Goal: Task Accomplishment & Management: Complete application form

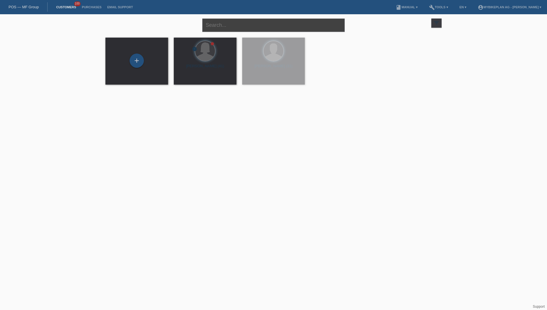
click at [249, 22] on input "text" at bounding box center [273, 25] width 142 height 13
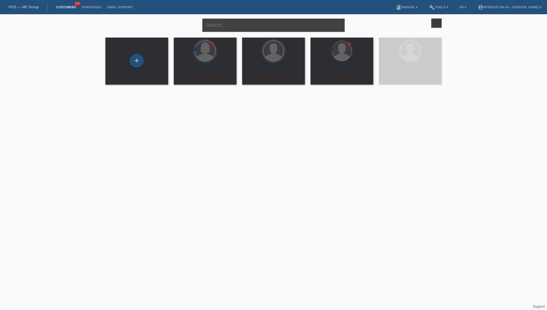
paste input "[PERSON_NAME]"
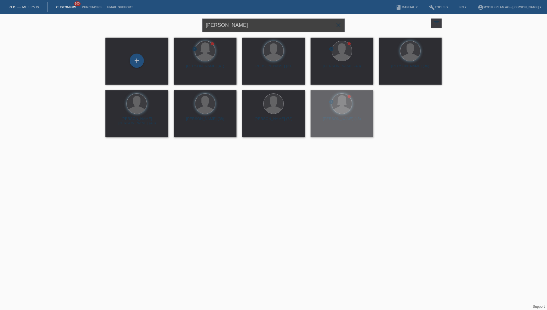
type input "[PERSON_NAME]"
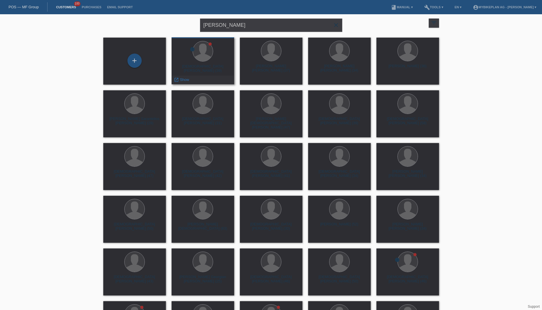
click at [206, 67] on div "Christian Meichtry (39)" at bounding box center [203, 68] width 54 height 9
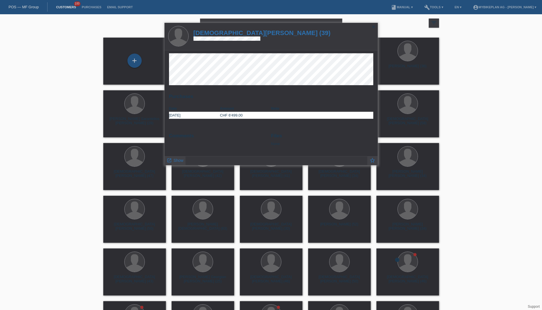
click at [230, 34] on h1 "Christian Meichtry (39)" at bounding box center [262, 32] width 137 height 7
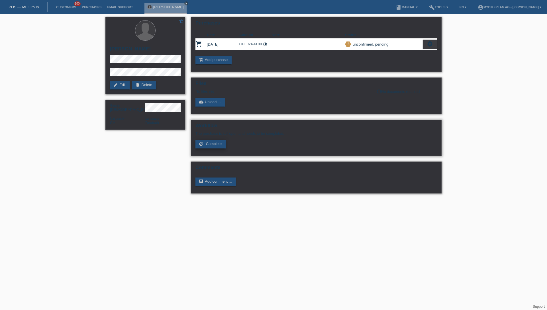
click at [206, 147] on link "check_circle_outline Complete" at bounding box center [210, 144] width 30 height 9
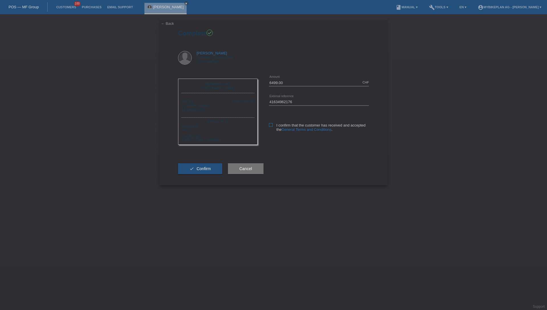
click at [273, 126] on label "I confirm that the customer has received and accepted the General Terms and Con…" at bounding box center [319, 127] width 100 height 9
click at [272, 126] on input "I confirm that the customer has received and accepted the General Terms and Con…" at bounding box center [271, 125] width 4 height 4
checkbox input "true"
click at [217, 169] on button "check Confirm" at bounding box center [200, 168] width 44 height 11
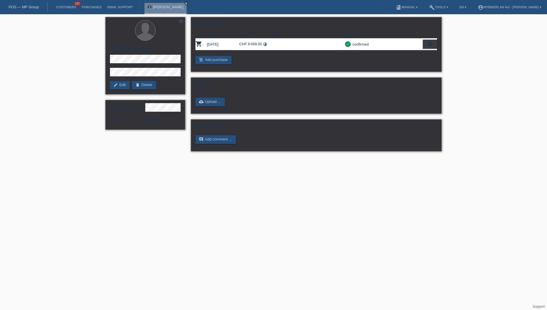
click at [30, 9] on div "POS — MF Group" at bounding box center [24, 6] width 48 height 9
click at [32, 9] on link "POS — MF Group" at bounding box center [24, 7] width 30 height 4
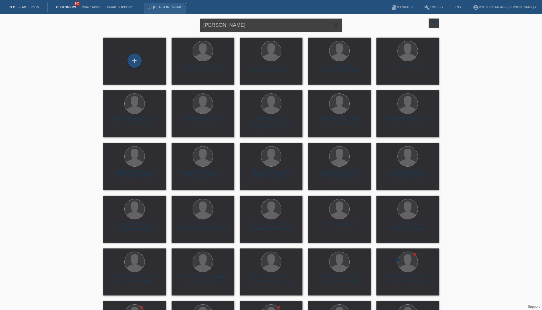
click at [255, 20] on input "[PERSON_NAME]" at bounding box center [271, 25] width 142 height 13
paste input "Michaela Schweizer"
type input "Michaela Schweizer"
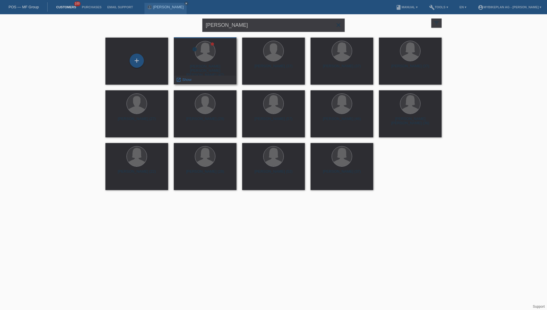
click at [202, 68] on div "Michaela Sandra Heidi Bernadette Schweizer (47)" at bounding box center [205, 69] width 54 height 10
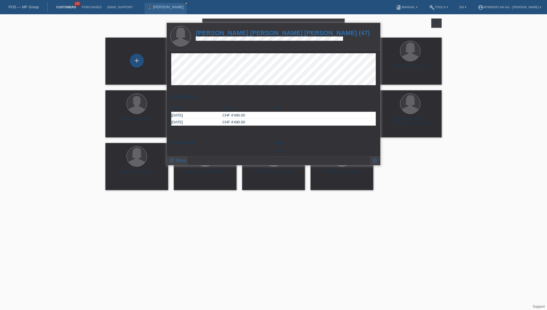
click at [247, 34] on h1 "Michaela Sandra Heidi Bernadette Schweizer (47)" at bounding box center [283, 32] width 174 height 7
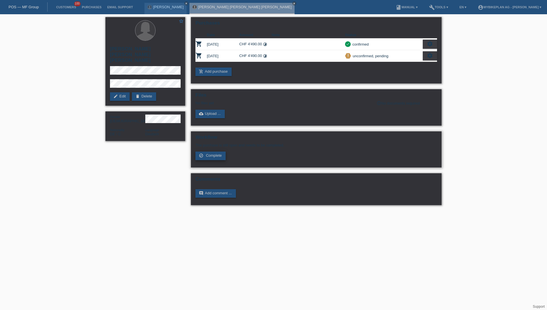
click at [217, 155] on span "Complete" at bounding box center [214, 155] width 16 height 4
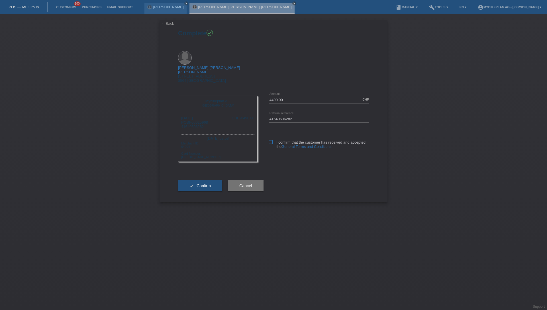
click at [272, 140] on icon at bounding box center [271, 142] width 4 height 4
click at [272, 140] on input "I confirm that the customer has received and accepted the General Terms and Con…" at bounding box center [271, 142] width 4 height 4
checkbox input "true"
click at [201, 183] on span "Confirm" at bounding box center [203, 185] width 14 height 5
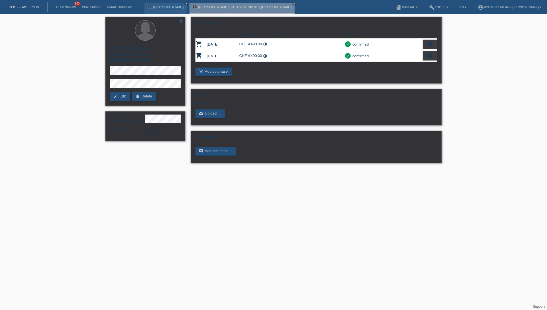
click at [32, 8] on link "POS — MF Group" at bounding box center [24, 7] width 30 height 4
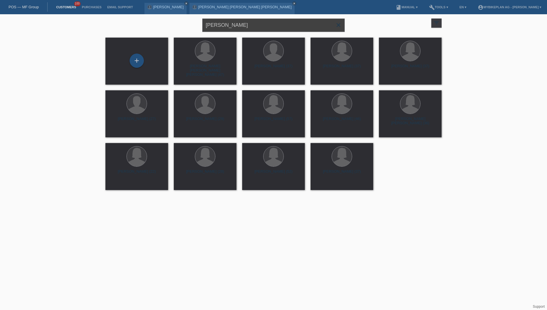
click at [252, 27] on input "[PERSON_NAME]" at bounding box center [273, 25] width 142 height 13
click at [252, 27] on input "Michaela Schweizer" at bounding box center [273, 25] width 142 height 13
paste input "arco Montanaro"
type input "[PERSON_NAME]"
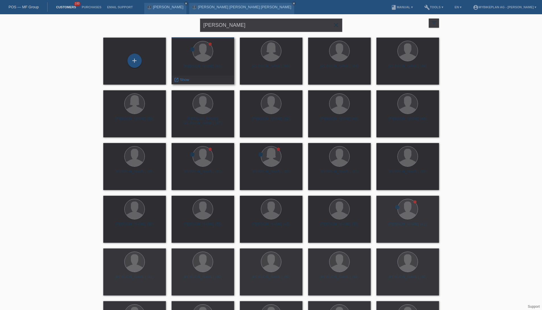
click at [210, 67] on div "Marco Montanaro (46)" at bounding box center [203, 68] width 54 height 9
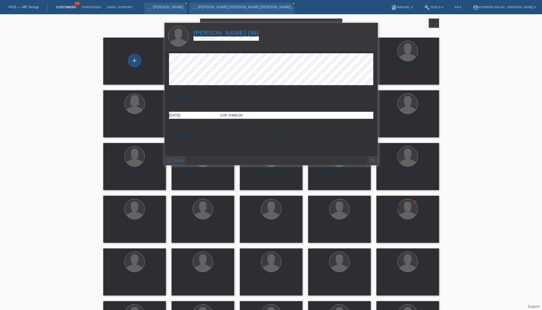
click at [237, 34] on h1 "[PERSON_NAME] (46)" at bounding box center [227, 32] width 66 height 7
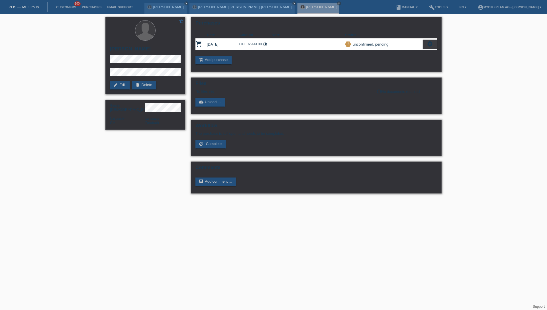
click at [20, 6] on link "POS — MF Group" at bounding box center [24, 7] width 30 height 4
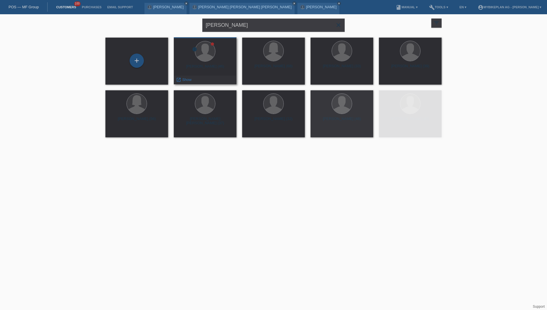
click at [211, 63] on div "error [PERSON_NAME] (46) launch Show" at bounding box center [205, 60] width 63 height 47
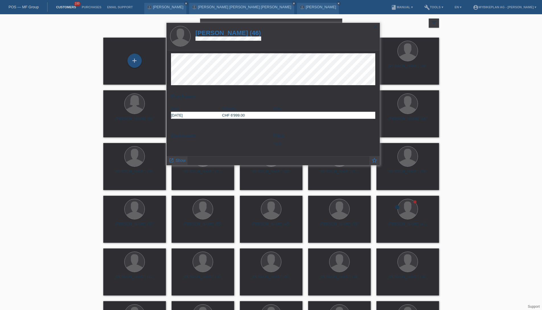
click at [244, 33] on h1 "Marco Montanaro (46)" at bounding box center [229, 32] width 66 height 7
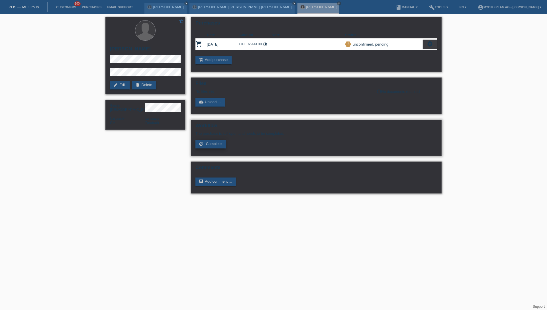
click at [217, 145] on span "Complete" at bounding box center [214, 143] width 16 height 4
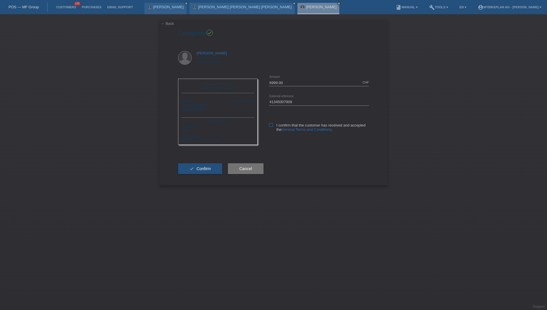
click at [272, 128] on label "I confirm that the customer has received and accepted the General Terms and Con…" at bounding box center [319, 127] width 100 height 9
click at [272, 127] on input "I confirm that the customer has received and accepted the General Terms and Con…" at bounding box center [271, 125] width 4 height 4
checkbox input "true"
click at [200, 170] on span "Confirm" at bounding box center [203, 168] width 14 height 5
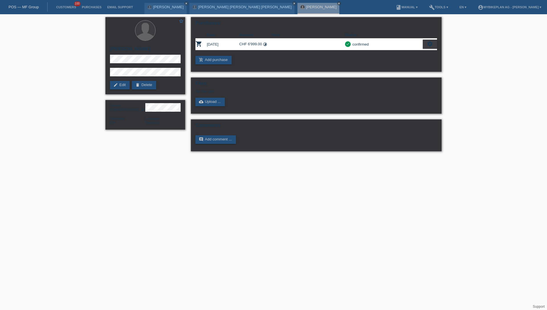
click at [36, 5] on link "POS — MF Group" at bounding box center [24, 7] width 30 height 4
click at [34, 9] on div "POS — MF Group" at bounding box center [24, 6] width 48 height 9
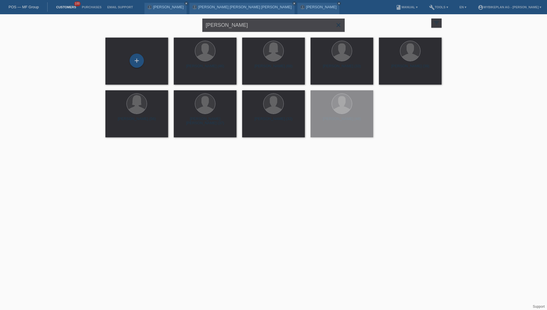
click at [257, 25] on input "[PERSON_NAME]" at bounding box center [273, 25] width 142 height 13
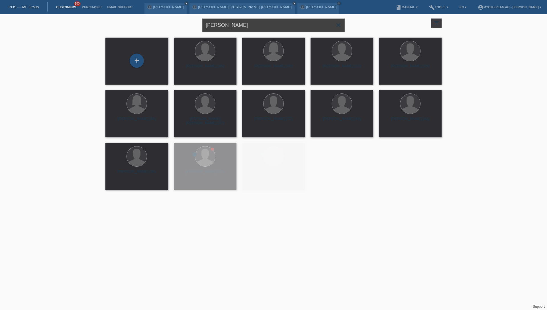
click at [257, 25] on input "[PERSON_NAME]" at bounding box center [273, 25] width 142 height 13
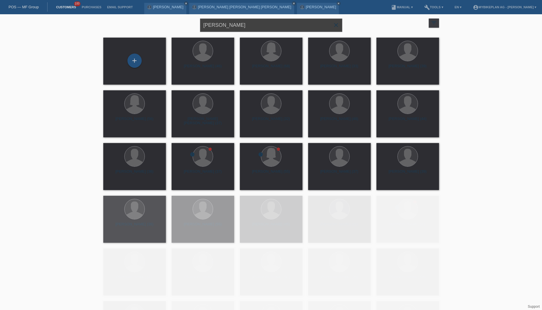
paste input "[PERSON_NAME]"
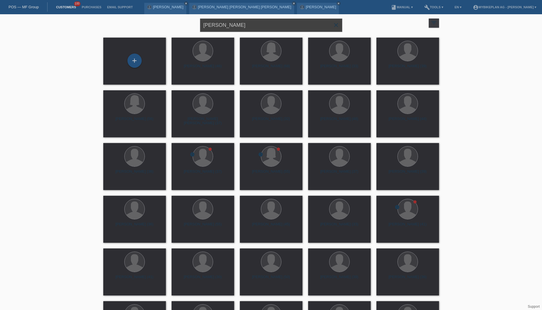
type input "[PERSON_NAME]"
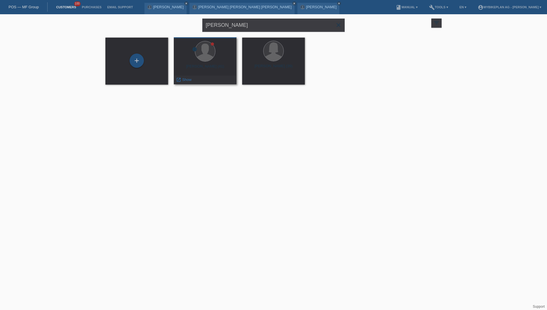
click at [194, 62] on div "error [PERSON_NAME] (41) launch Show" at bounding box center [205, 60] width 63 height 47
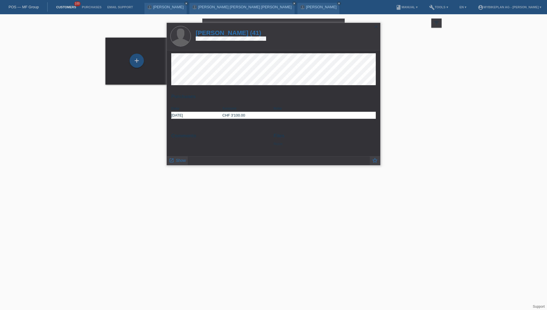
click at [237, 31] on h1 "Nesim Azizi (41)" at bounding box center [231, 32] width 70 height 7
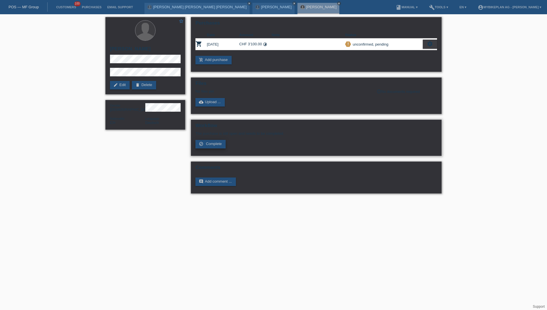
click at [217, 145] on span "Complete" at bounding box center [214, 143] width 16 height 4
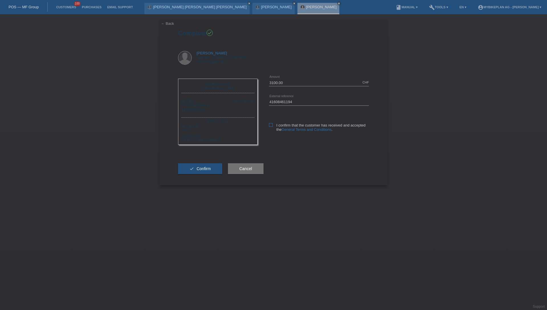
click at [269, 124] on icon at bounding box center [271, 125] width 4 height 4
click at [269, 124] on input "I confirm that the customer has received and accepted the General Terms and Con…" at bounding box center [271, 125] width 4 height 4
checkbox input "true"
click at [204, 165] on button "check Confirm" at bounding box center [200, 168] width 44 height 11
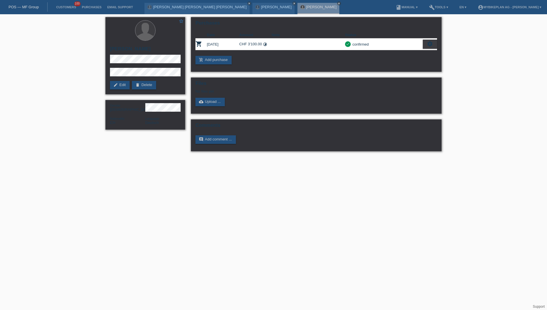
click at [42, 7] on div "POS — MF Group" at bounding box center [24, 6] width 48 height 9
click at [31, 7] on link "POS — MF Group" at bounding box center [24, 7] width 30 height 4
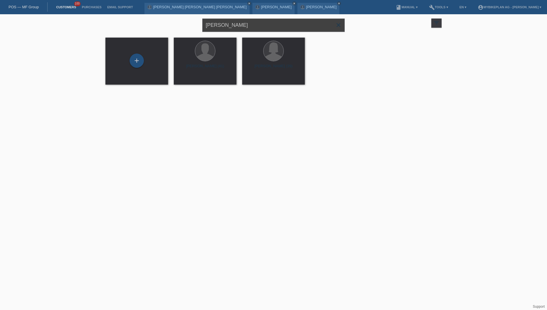
click at [252, 25] on input "[PERSON_NAME]" at bounding box center [273, 25] width 142 height 13
paste input "[PERSON_NAME]"
type input "[PERSON_NAME]"
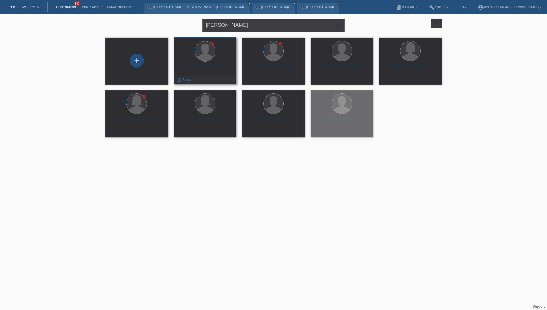
click at [213, 68] on div "[PERSON_NAME] (26)" at bounding box center [205, 68] width 54 height 9
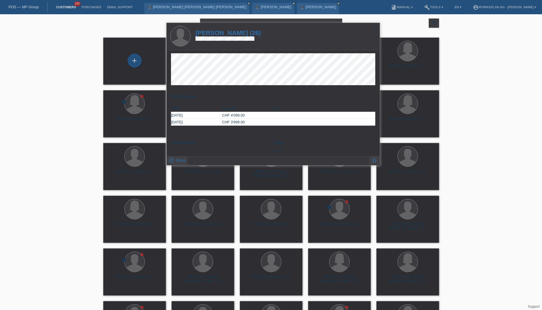
click at [243, 34] on h1 "[PERSON_NAME] (26)" at bounding box center [228, 32] width 65 height 7
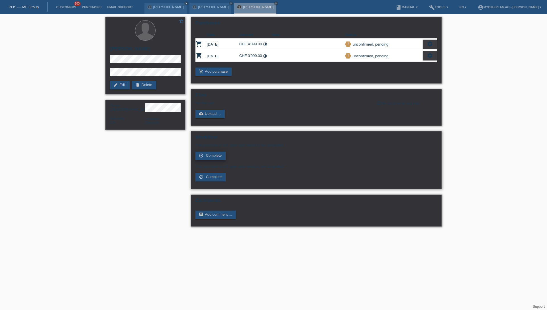
click at [214, 156] on span "Complete" at bounding box center [214, 155] width 16 height 4
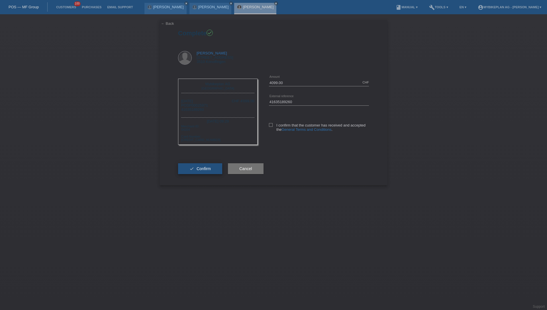
click at [202, 170] on span "Confirm" at bounding box center [203, 168] width 14 height 5
click at [270, 128] on label "I confirm that the customer has received and accepted the General Terms and Con…" at bounding box center [319, 127] width 100 height 9
click at [270, 127] on input "I confirm that the customer has received and accepted the General Terms and Con…" at bounding box center [271, 125] width 4 height 4
checkbox input "true"
click at [195, 170] on button "check Confirm" at bounding box center [200, 168] width 44 height 11
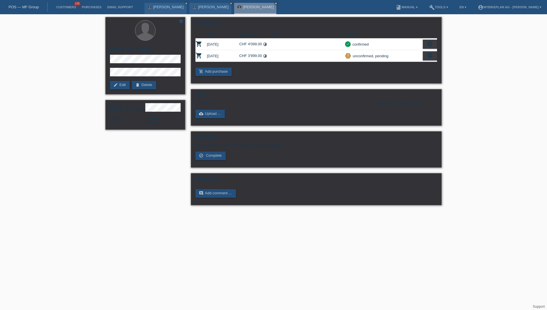
click at [28, 7] on link "POS — MF Group" at bounding box center [24, 7] width 30 height 4
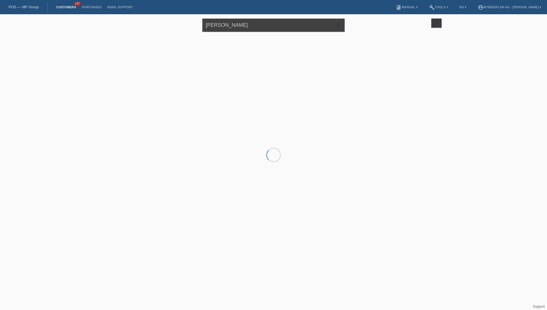
click at [268, 22] on input "[PERSON_NAME]" at bounding box center [273, 25] width 142 height 13
paste input "[PERSON_NAME] [PERSON_NAME]"
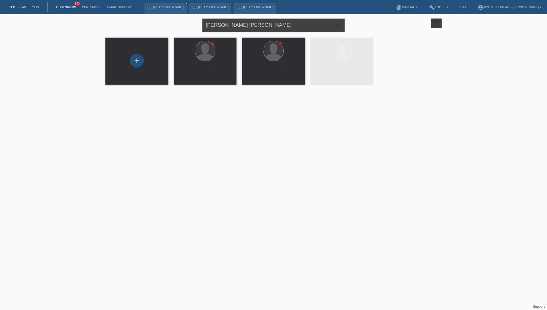
type input "[PERSON_NAME] [PERSON_NAME]"
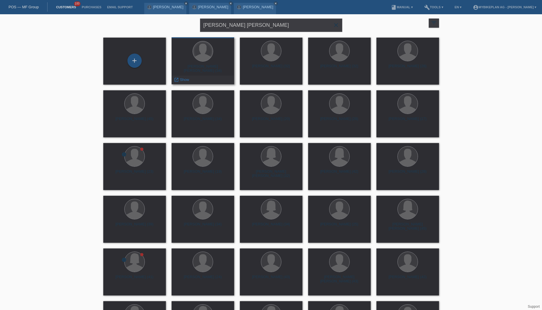
click at [204, 54] on div at bounding box center [203, 51] width 20 height 20
click at [207, 69] on div "Dennis Jairo Muller Severino (34)" at bounding box center [203, 68] width 54 height 9
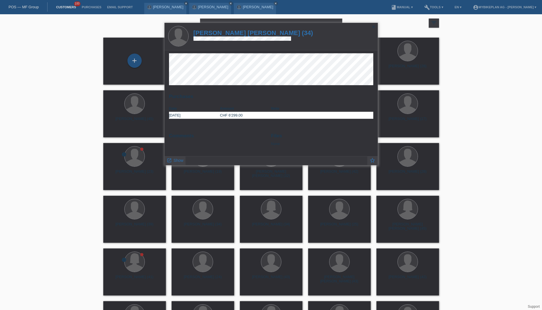
click at [224, 32] on h1 "Dennis Jairo Muller Severino (34)" at bounding box center [254, 32] width 120 height 7
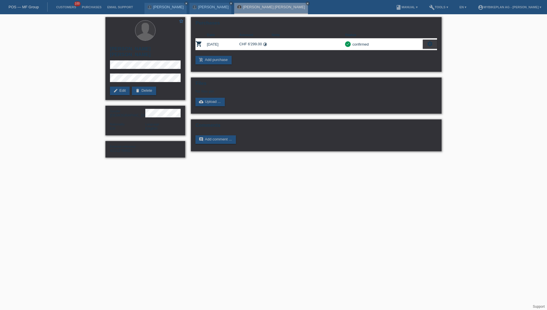
click at [33, 7] on link "POS — MF Group" at bounding box center [24, 7] width 30 height 4
click at [31, 9] on link "POS — MF Group" at bounding box center [24, 7] width 30 height 4
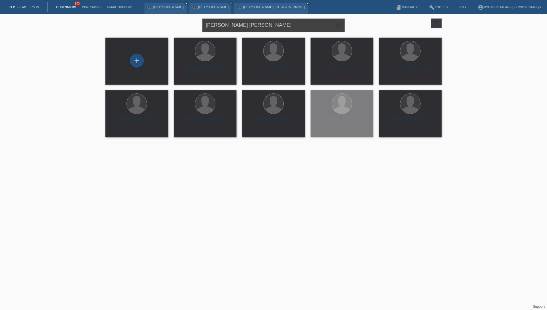
click at [292, 22] on input "[PERSON_NAME] [PERSON_NAME]" at bounding box center [273, 25] width 142 height 13
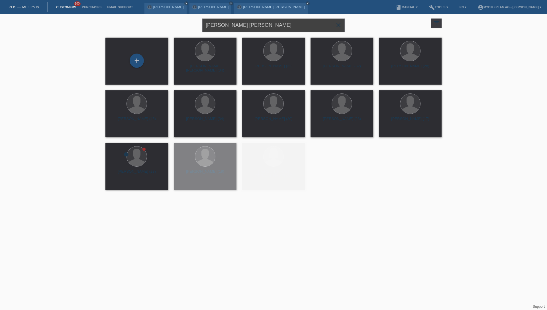
click at [292, 22] on input "[PERSON_NAME] [PERSON_NAME]" at bounding box center [273, 25] width 142 height 13
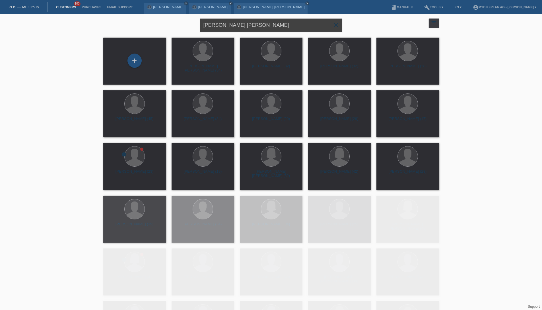
paste input "[PERSON_NAME]"
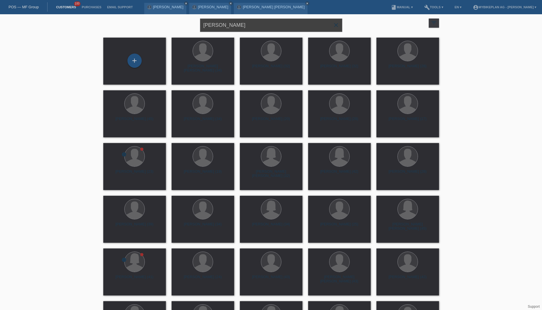
type input "[PERSON_NAME]"
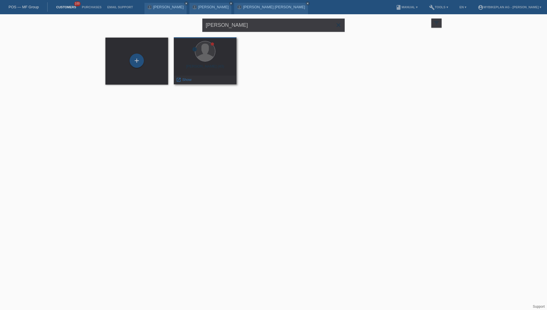
click at [206, 66] on div "Serdar Yigit (43)" at bounding box center [205, 68] width 54 height 9
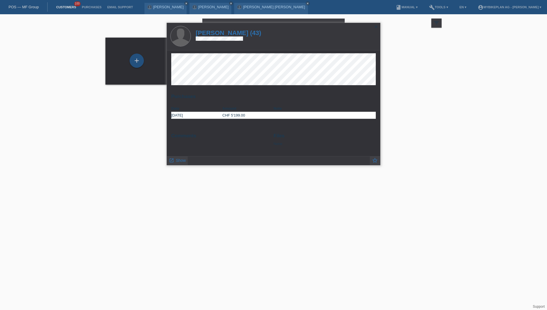
click at [227, 31] on h1 "Serdar Yigit (43)" at bounding box center [228, 32] width 65 height 7
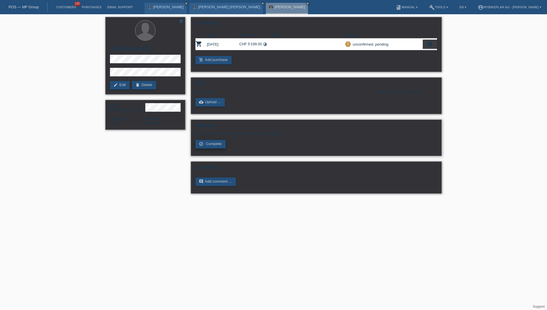
click at [212, 145] on span "Complete" at bounding box center [214, 143] width 16 height 4
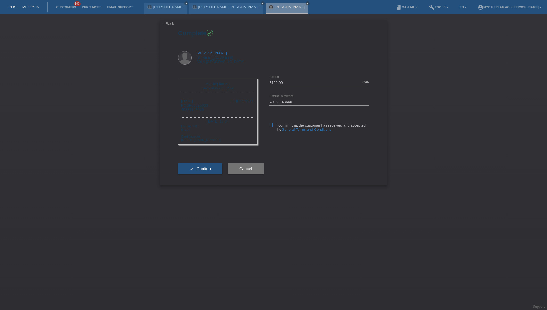
click at [270, 126] on icon at bounding box center [271, 125] width 4 height 4
click at [270, 126] on input "I confirm that the customer has received and accepted the General Terms and Con…" at bounding box center [271, 125] width 4 height 4
checkbox input "true"
click at [206, 169] on span "Confirm" at bounding box center [203, 168] width 14 height 5
